Goal: Check status

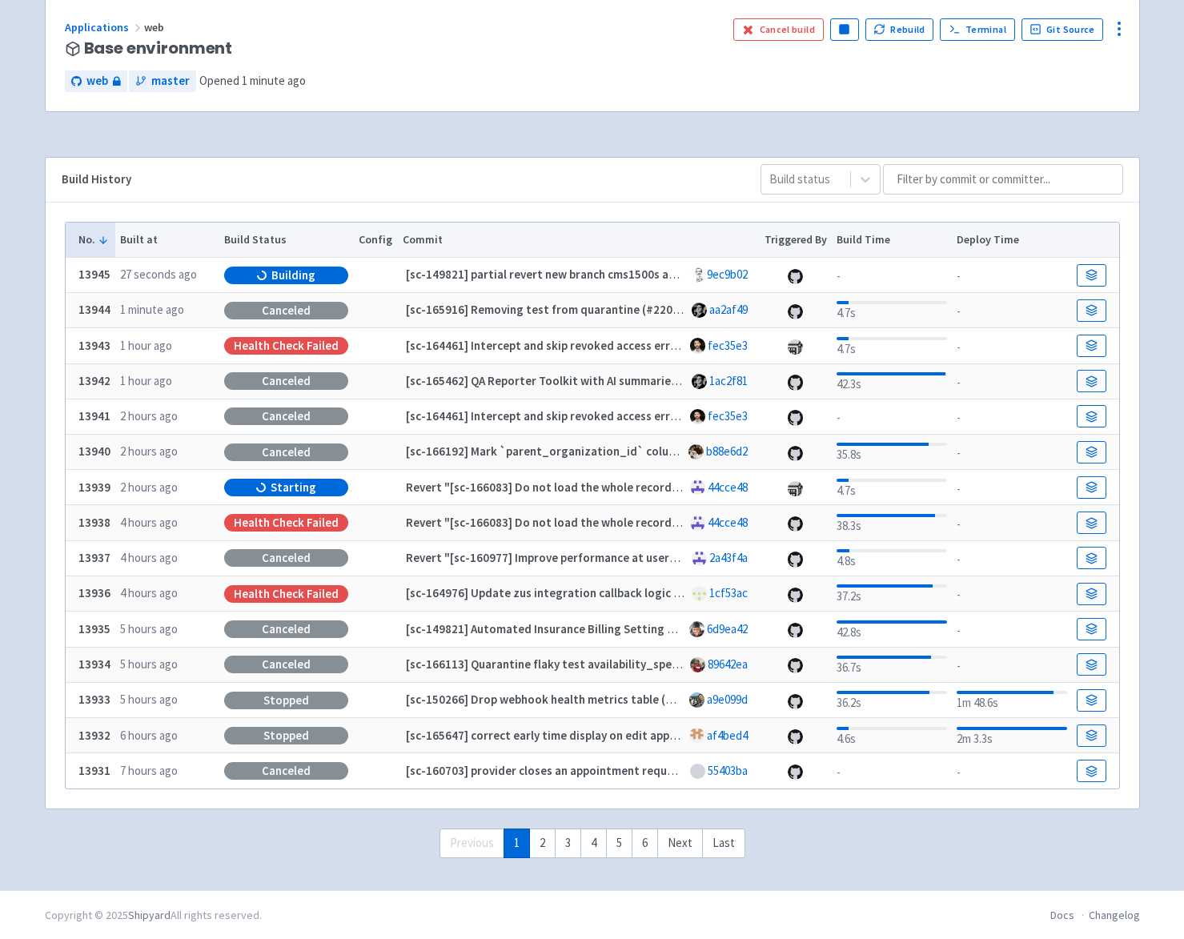
scroll to position [122, 0]
click at [1087, 272] on icon at bounding box center [1091, 271] width 10 height 5
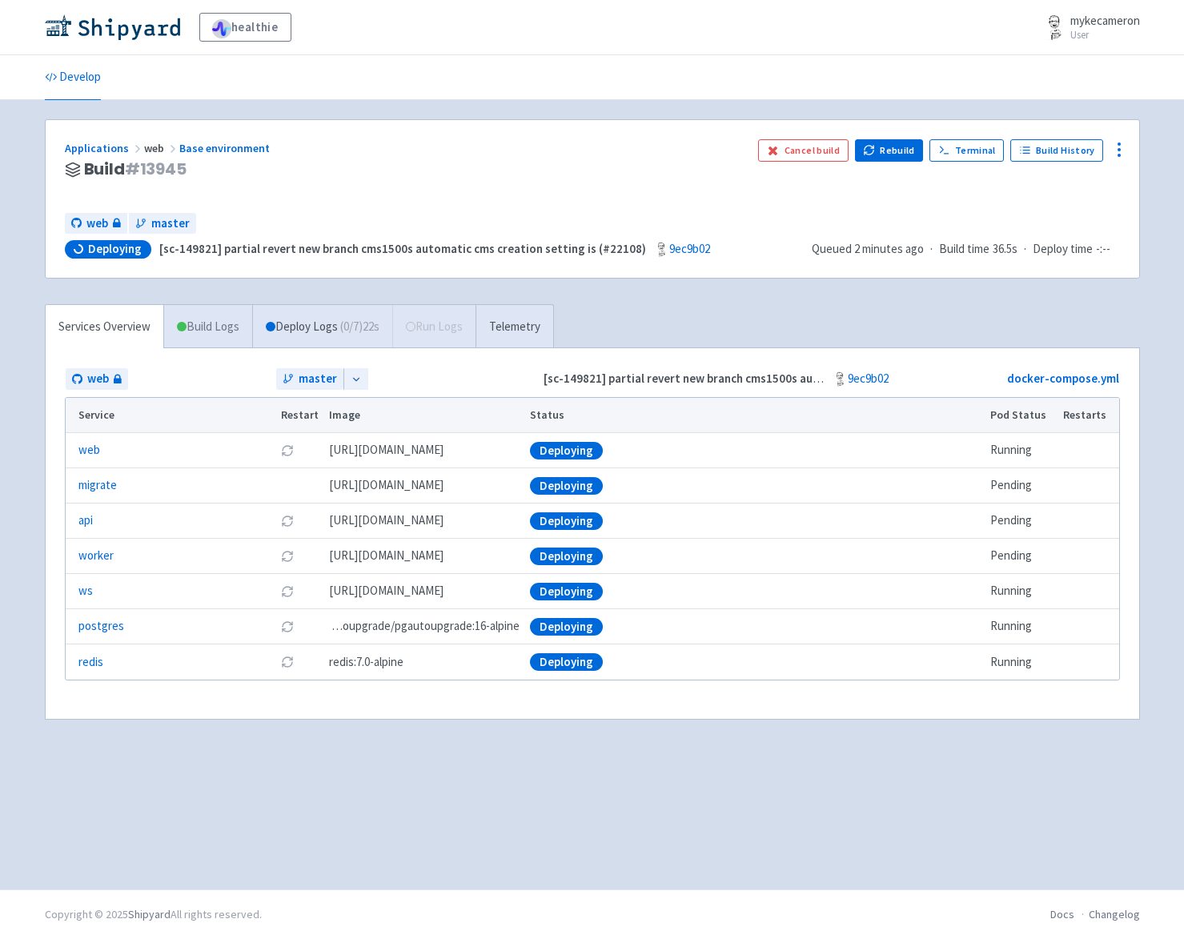
click at [232, 334] on link "Build Logs" at bounding box center [208, 327] width 88 height 44
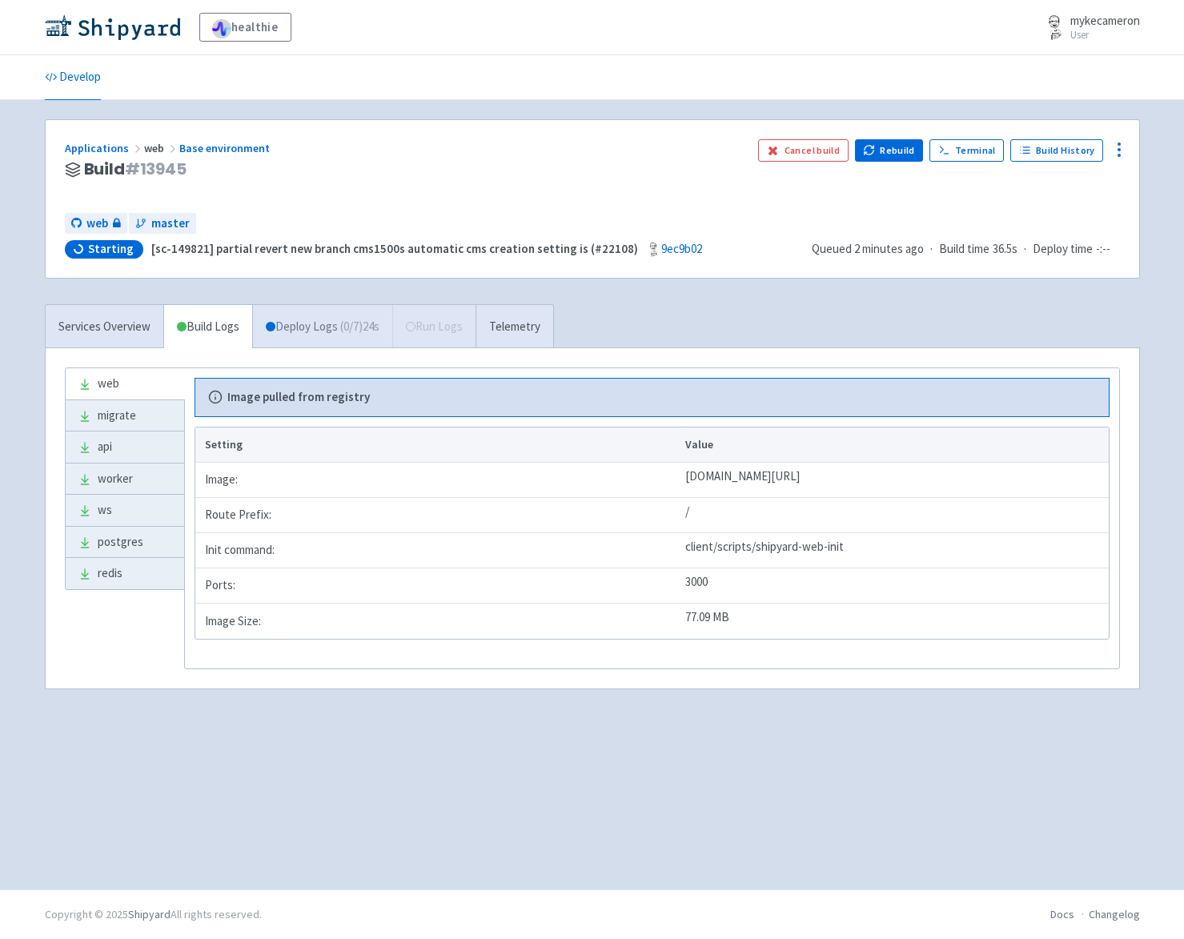
click at [308, 334] on link "Deploy Logs ( 0 / 7 ) 24s" at bounding box center [322, 327] width 140 height 44
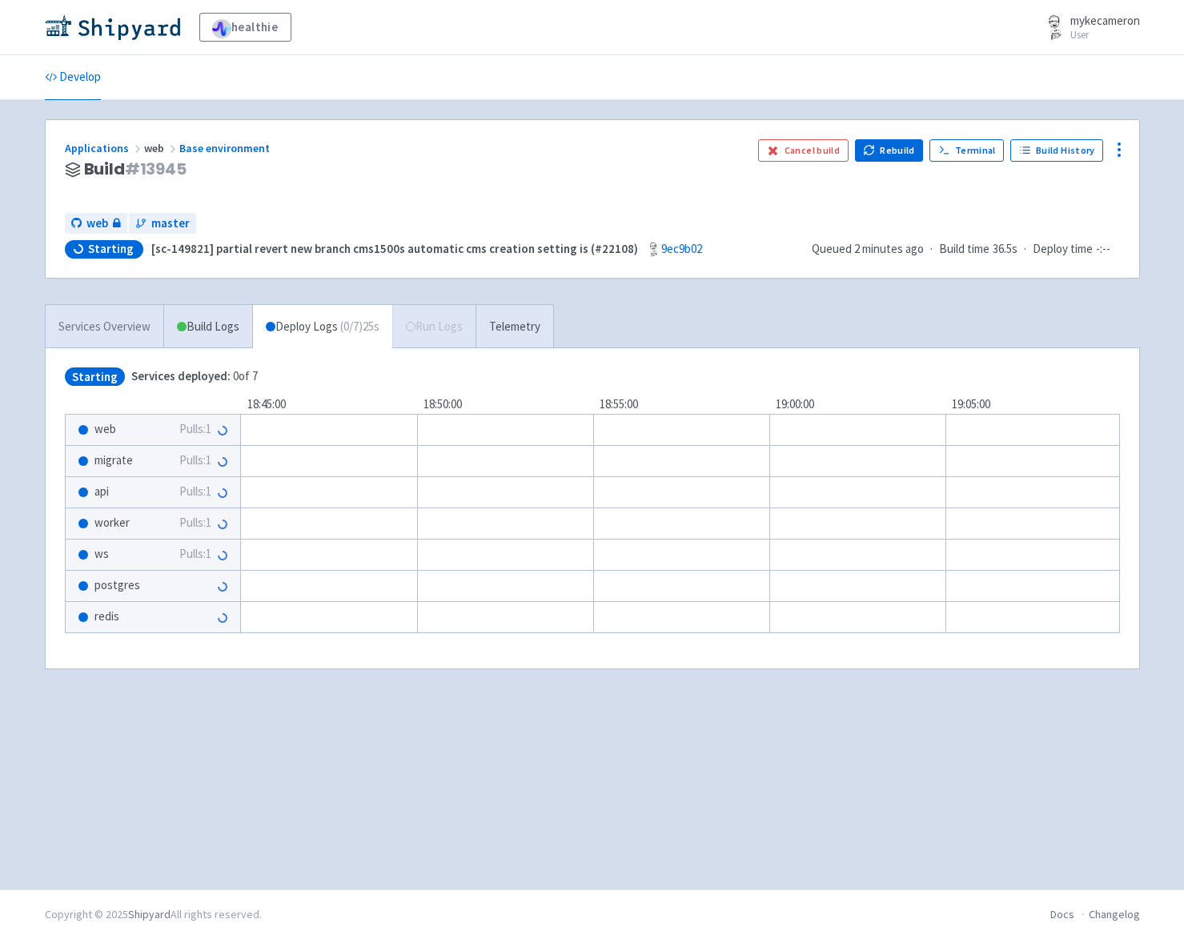
click at [123, 324] on link "Services Overview" at bounding box center [105, 327] width 118 height 44
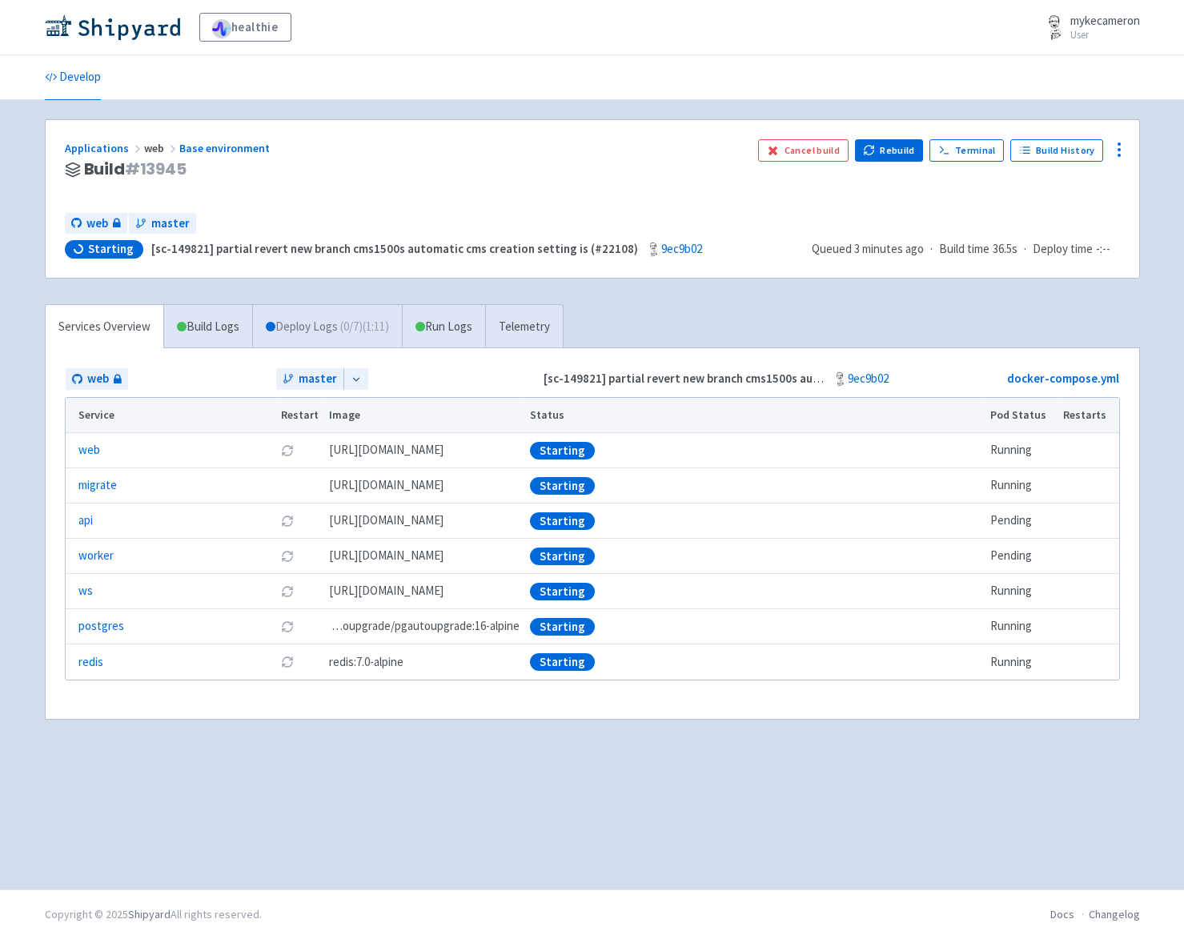
click at [375, 319] on span "( 0 / 7 ) (1:11)" at bounding box center [364, 327] width 49 height 18
